Goal: Navigation & Orientation: Find specific page/section

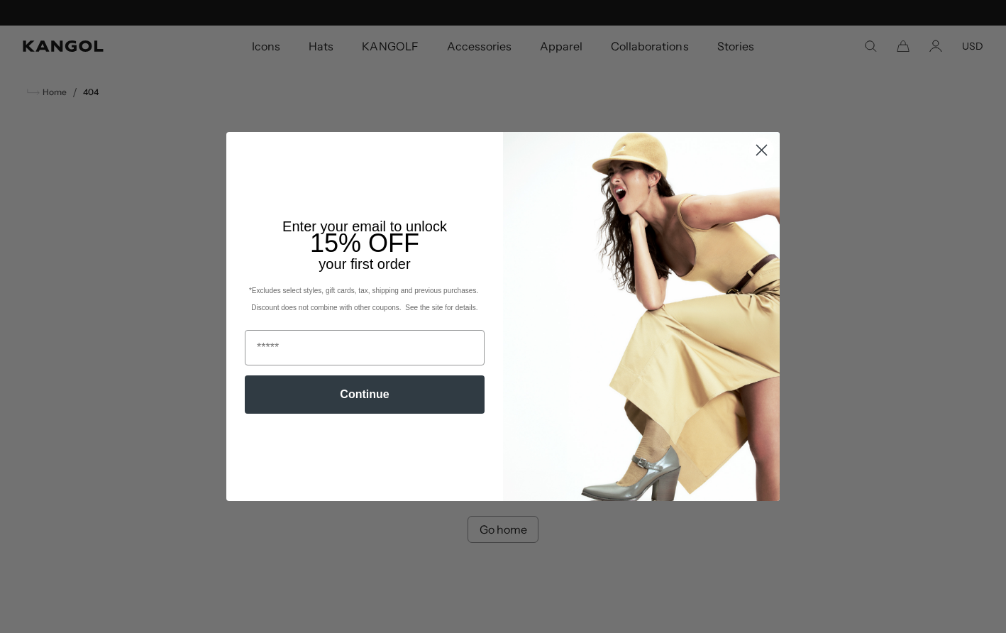
scroll to position [0, 292]
